Goal: Find specific page/section: Find specific page/section

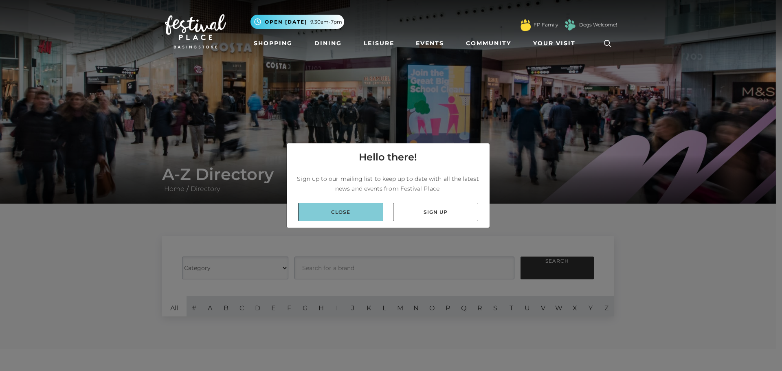
click at [367, 212] on link "Close" at bounding box center [340, 212] width 85 height 18
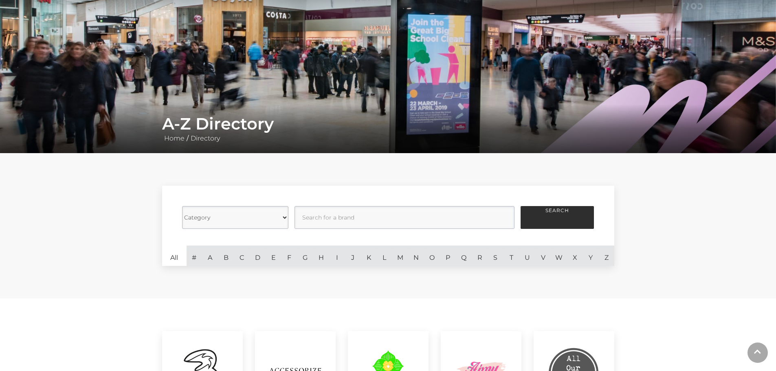
scroll to position [122, 0]
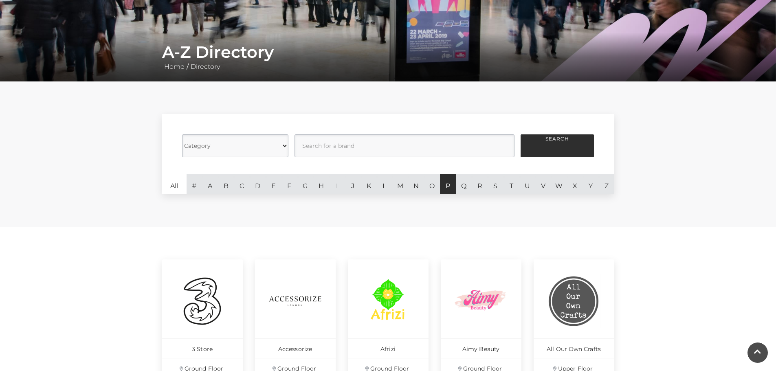
click at [449, 187] on link "P" at bounding box center [448, 184] width 16 height 20
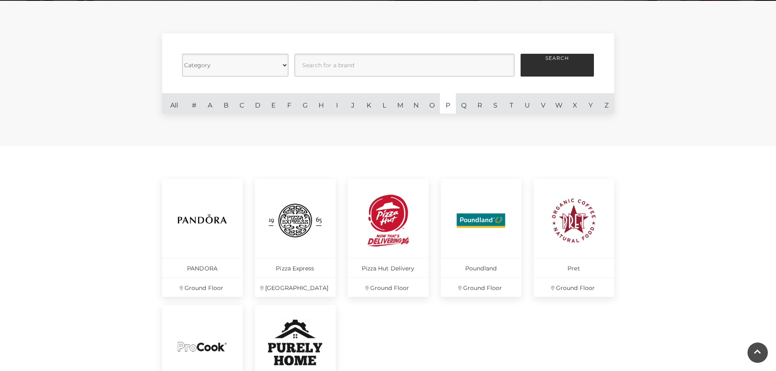
scroll to position [204, 0]
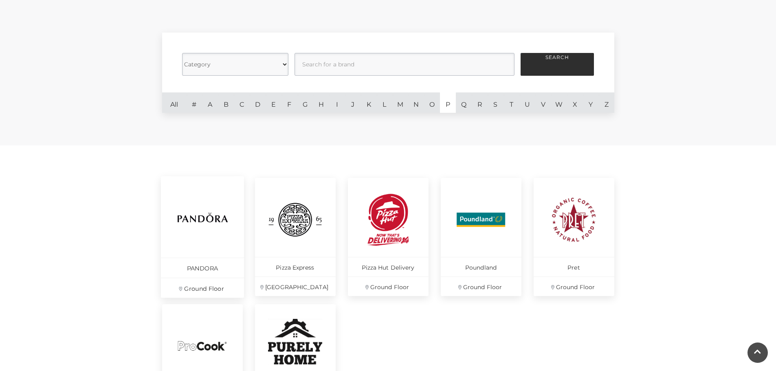
click at [200, 290] on p "Ground Floor" at bounding box center [202, 288] width 83 height 20
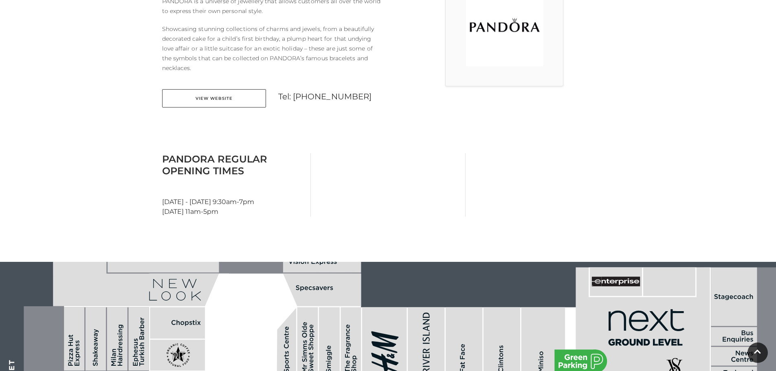
scroll to position [204, 0]
